Goal: Complete application form: Complete application form

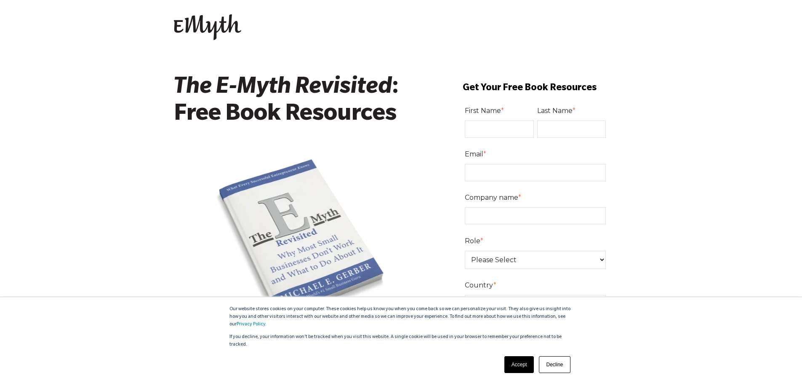
click at [520, 360] on link "Accept" at bounding box center [519, 364] width 30 height 17
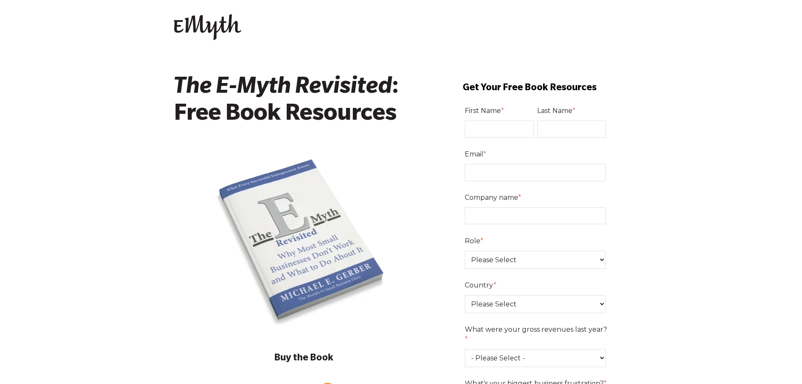
click at [502, 116] on label "First Name *" at bounding box center [501, 111] width 72 height 14
click at [502, 120] on input "First Name *" at bounding box center [499, 128] width 69 height 17
click at [503, 123] on input "First Name *" at bounding box center [499, 128] width 69 height 17
type input "yasin"
type input "yalcin"
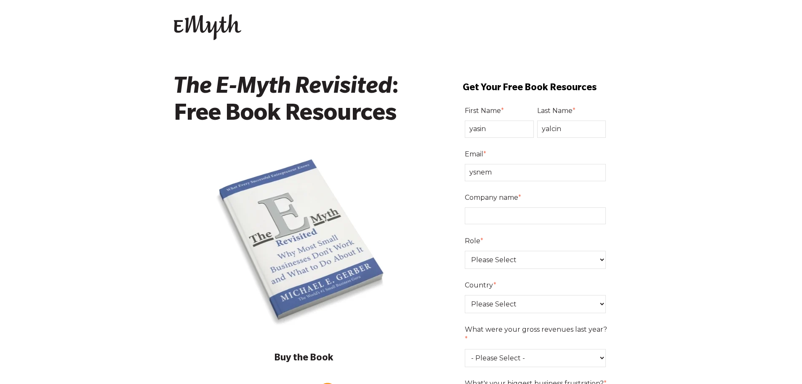
type input "[EMAIL_ADDRESS][DOMAIN_NAME]"
type input "yalcin llc"
select select "Owner"
click at [465, 251] on select "Please Select Owner Partner / Co-Owner Executive Employee / Other" at bounding box center [535, 260] width 141 height 18
click at [513, 300] on select "Please Select [GEOGRAPHIC_DATA] [GEOGRAPHIC_DATA] [GEOGRAPHIC_DATA] [GEOGRAPHIC…" at bounding box center [535, 304] width 141 height 18
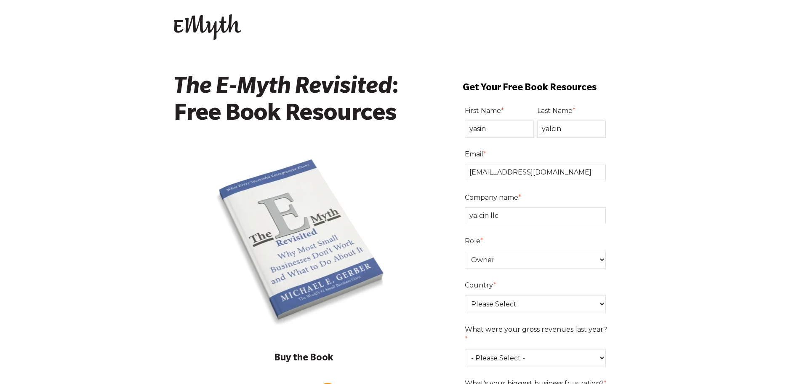
select select "[GEOGRAPHIC_DATA]"
click at [465, 295] on select "Please Select [GEOGRAPHIC_DATA] [GEOGRAPHIC_DATA] [GEOGRAPHIC_DATA] [GEOGRAPHIC…" at bounding box center [535, 304] width 141 height 18
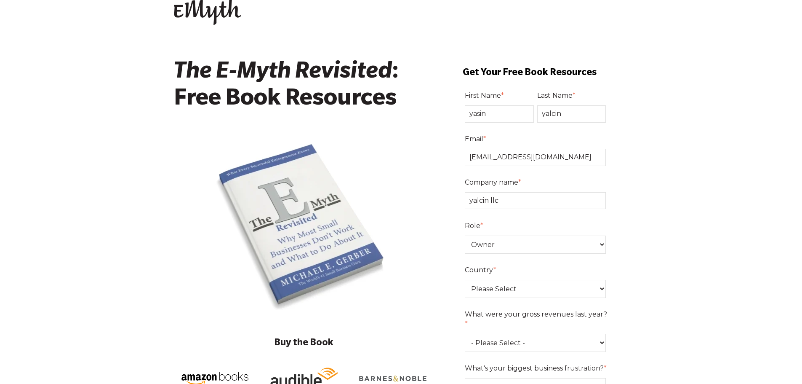
scroll to position [42, 0]
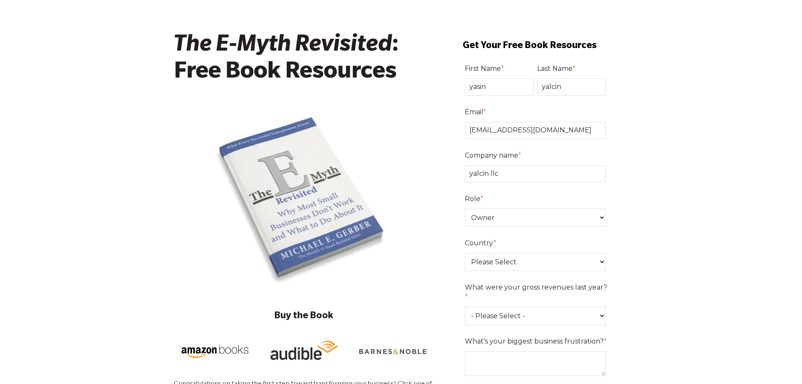
click at [518, 307] on select "- Please Select - 0-75K 76-150K 151-275K 276-500K 501-750K 751-1M 1-2.5M 2.5-5M…" at bounding box center [535, 316] width 141 height 18
select select "0-75K"
click at [465, 307] on select "- Please Select - 0-75K 76-150K 151-275K 276-500K 501-750K 751-1M 1-2.5M 2.5-5M…" at bounding box center [535, 316] width 141 height 18
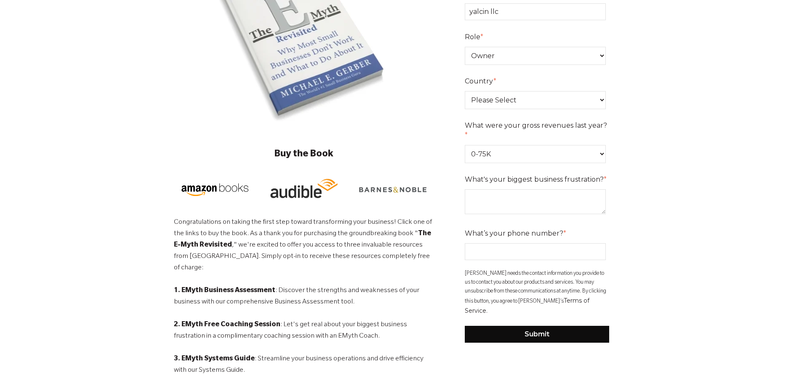
scroll to position [211, 0]
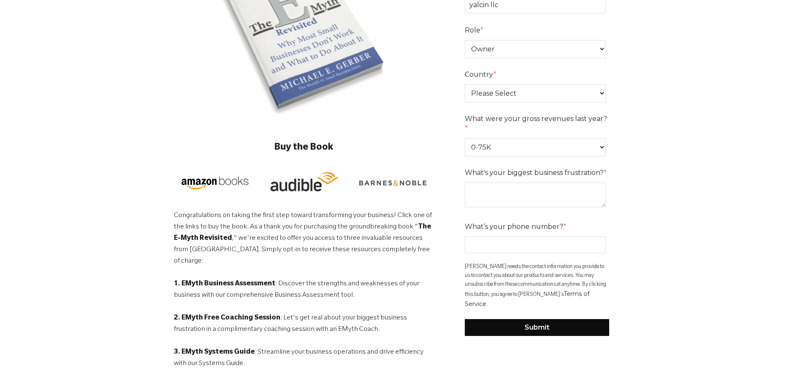
click at [513, 187] on textarea "What's your biggest business frustration? *" at bounding box center [535, 194] width 141 height 25
type textarea "Not starting"
type input "8328294313"
drag, startPoint x: 508, startPoint y: 185, endPoint x: 459, endPoint y: 184, distance: 49.3
click at [460, 183] on form "First Name * [PERSON_NAME] Last Name * yalcin Email * [EMAIL_ADDRESS][DOMAIN_NA…" at bounding box center [537, 114] width 183 height 459
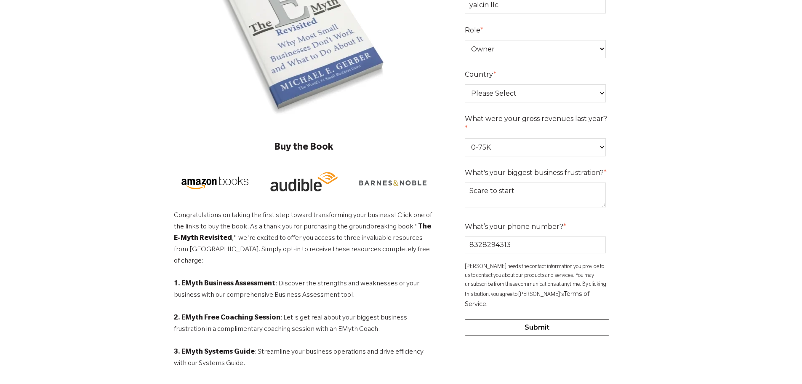
type textarea "Scare to start"
click at [558, 319] on input "Submit" at bounding box center [537, 327] width 145 height 17
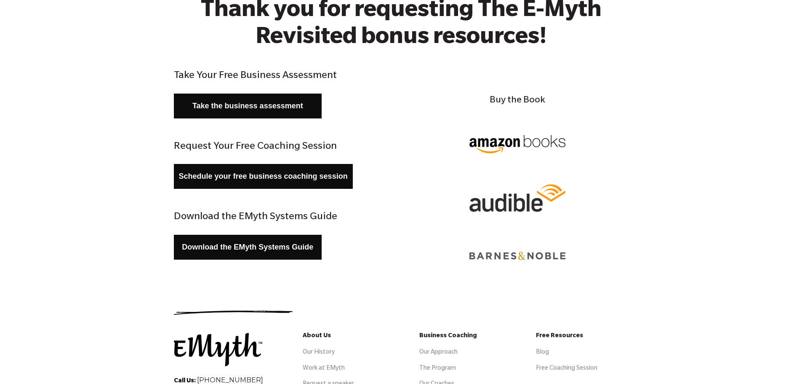
scroll to position [84, 0]
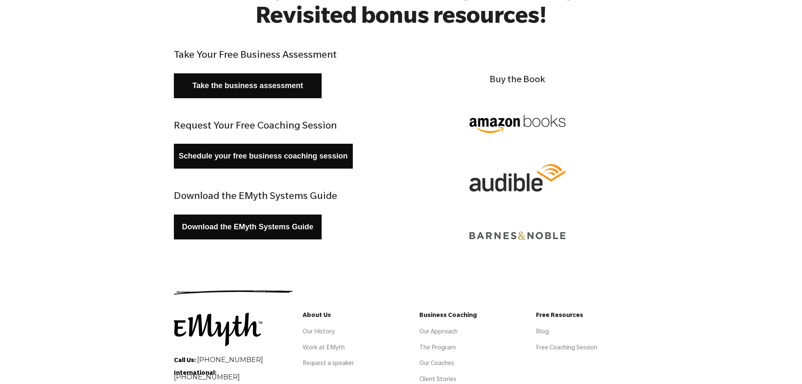
click at [520, 81] on h4 "Buy the Book" at bounding box center [517, 81] width 221 height 14
click at [521, 124] on img at bounding box center [518, 123] width 118 height 53
